Goal: Information Seeking & Learning: Learn about a topic

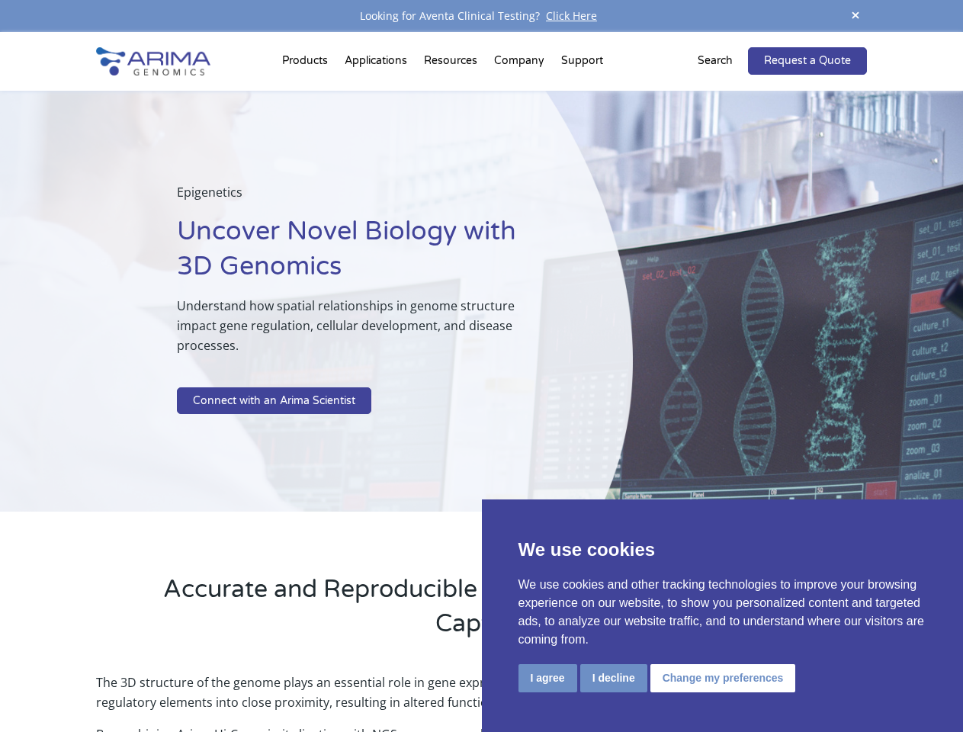
click at [481, 367] on p at bounding box center [366, 377] width 379 height 20
click at [547, 678] on button "I agree" at bounding box center [547, 678] width 59 height 28
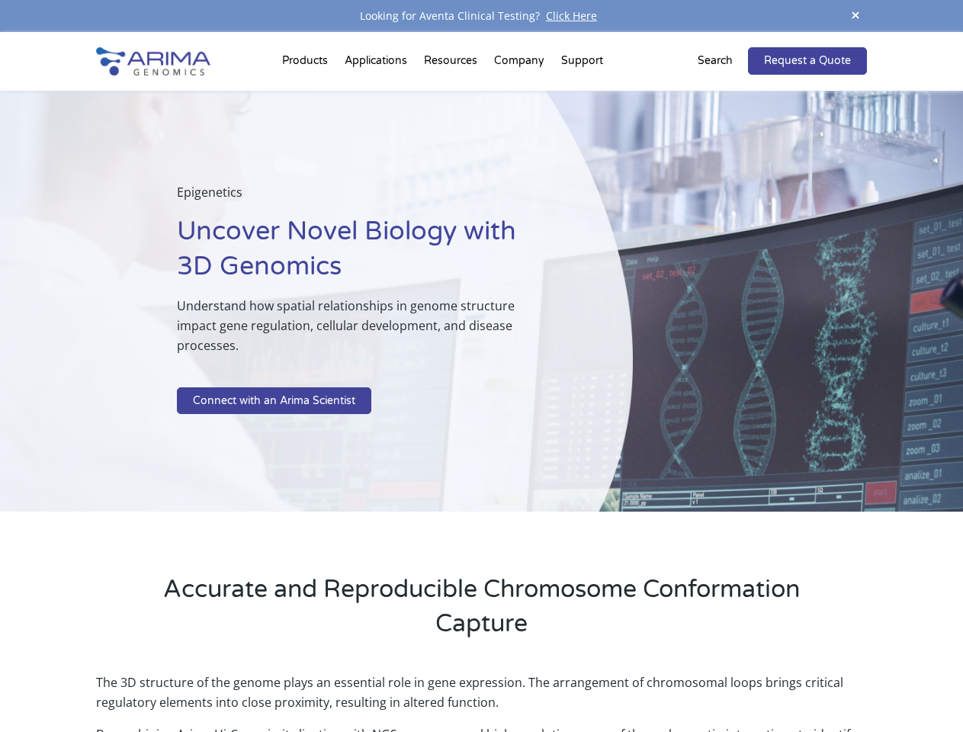
click at [613, 678] on p "The 3D structure of the genome plays an essential role in gene expression. The …" at bounding box center [481, 698] width 770 height 52
click at [720, 678] on p "The 3D structure of the genome plays an essential role in gene expression. The …" at bounding box center [481, 698] width 770 height 52
click at [855, 16] on span at bounding box center [855, 16] width 23 height 21
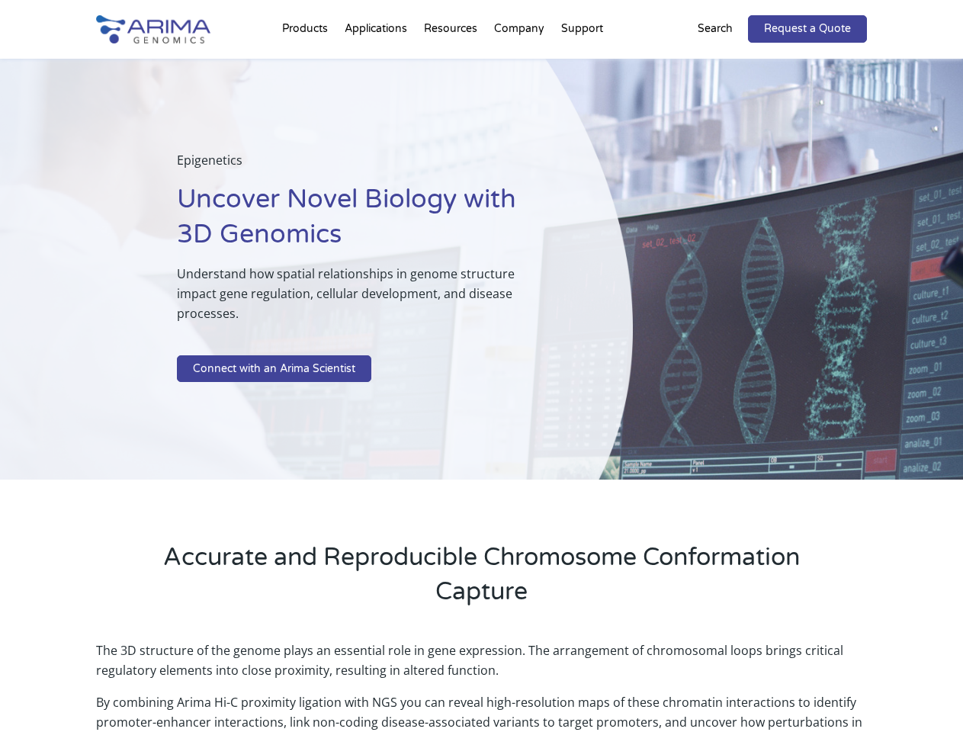
click at [481, 382] on div "Epigenetics Uncover Novel Biology with 3D Genomics Understand how spatial relat…" at bounding box center [316, 270] width 633 height 422
click at [307, 64] on div "Epigenetics Uncover Novel Biology with 3D Genomics Understand how spatial relat…" at bounding box center [316, 270] width 633 height 422
click at [452, 64] on div "Epigenetics Uncover Novel Biology with 3D Genomics Understand how spatial relat…" at bounding box center [316, 270] width 633 height 422
click at [520, 64] on div "Epigenetics Uncover Novel Biology with 3D Genomics Understand how spatial relat…" at bounding box center [316, 270] width 633 height 422
click at [582, 64] on div "Epigenetics Uncover Novel Biology with 3D Genomics Understand how spatial relat…" at bounding box center [316, 270] width 633 height 422
